Goal: Navigation & Orientation: Find specific page/section

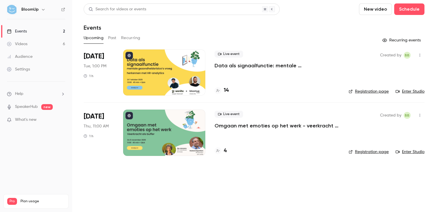
click at [54, 30] on link "Events 2" at bounding box center [36, 31] width 72 height 13
click at [113, 36] on button "Past" at bounding box center [112, 37] width 8 height 9
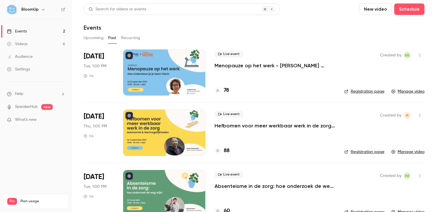
click at [197, 64] on div at bounding box center [164, 73] width 82 height 46
click at [368, 92] on link "Registration page" at bounding box center [364, 92] width 40 height 6
click at [151, 38] on div "Upcoming Past Recurring" at bounding box center [254, 37] width 341 height 9
